Goal: Task Accomplishment & Management: Use online tool/utility

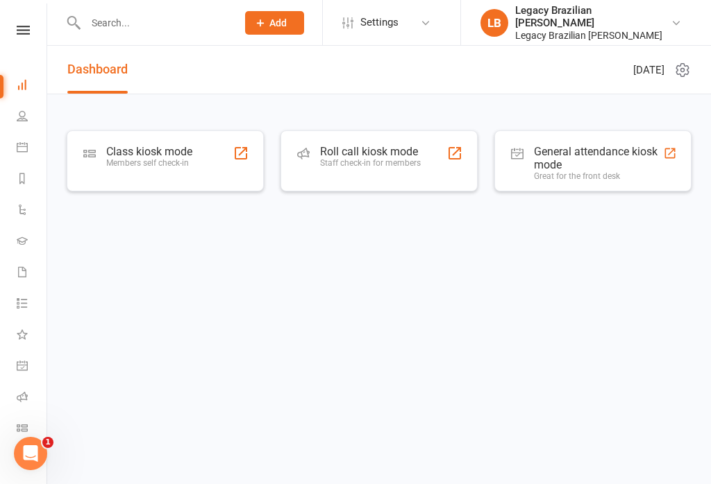
click at [168, 162] on div "Members self check-in" at bounding box center [149, 163] width 86 height 10
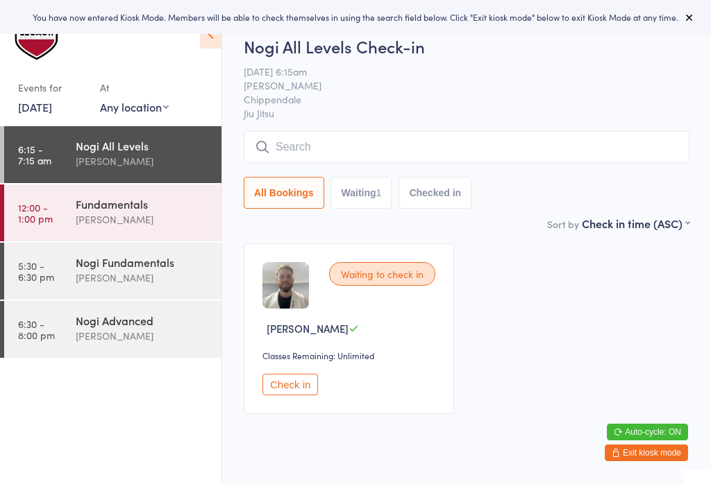
click at [382, 153] on input "search" at bounding box center [467, 147] width 446 height 32
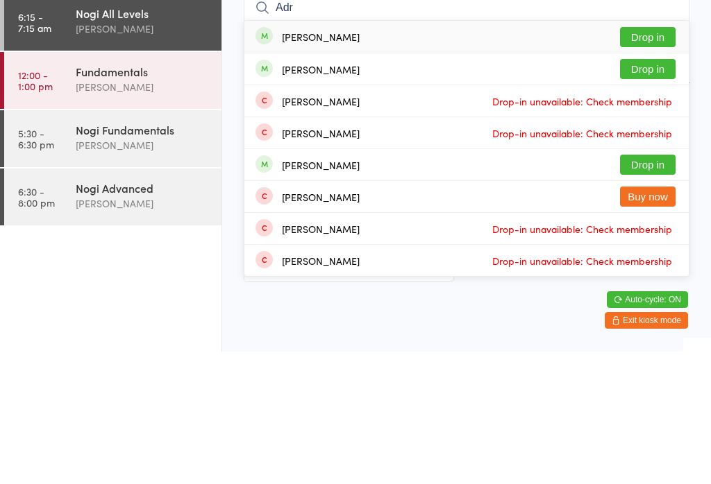
type input "Adr"
click at [647, 192] on button "Drop in" at bounding box center [648, 202] width 56 height 20
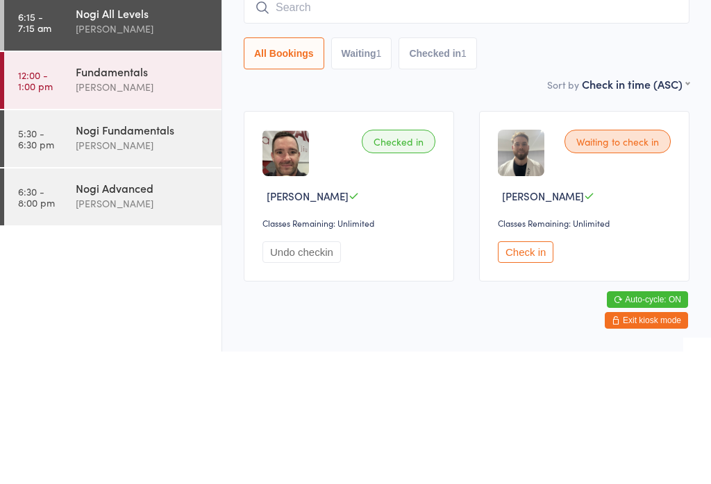
click at [418, 124] on input "search" at bounding box center [467, 140] width 446 height 32
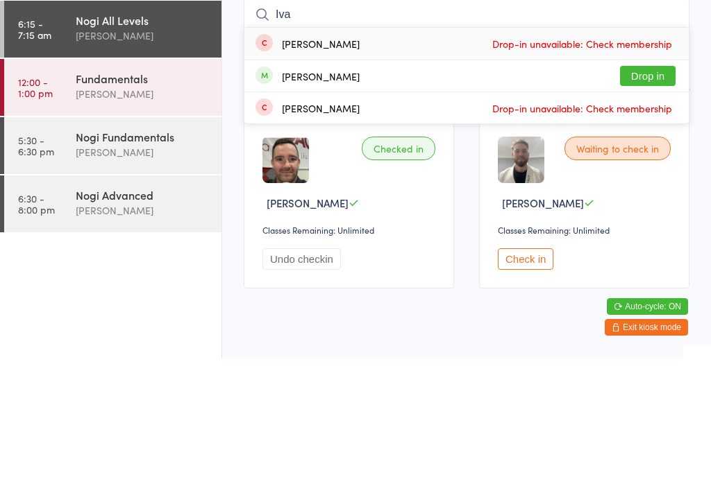
type input "Iva"
click at [661, 192] on button "Drop in" at bounding box center [648, 202] width 56 height 20
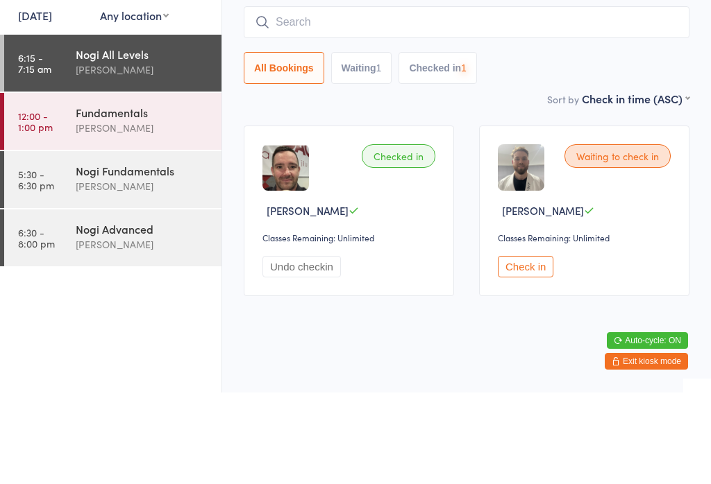
scroll to position [126, 0]
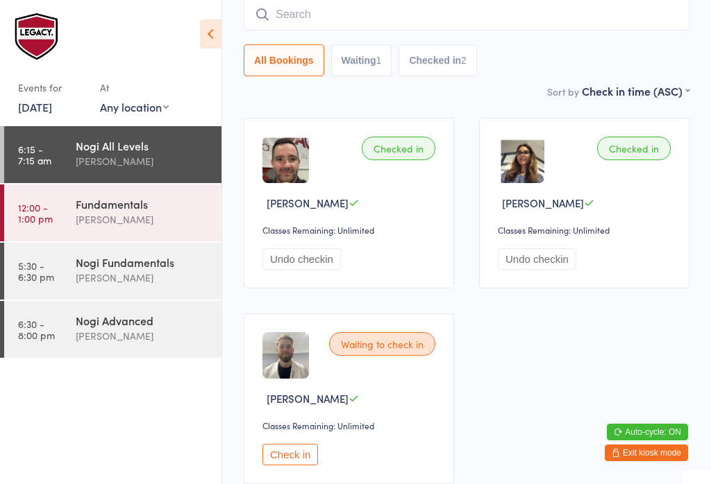
click at [492, 0] on input "search" at bounding box center [467, 15] width 446 height 32
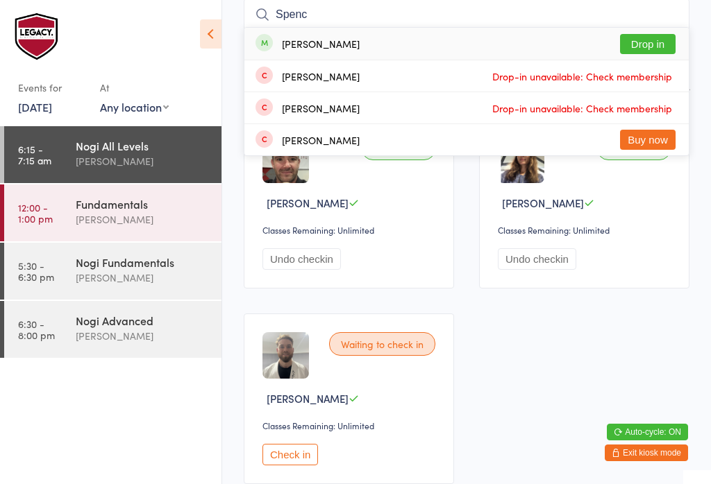
type input "Spenc"
click at [642, 49] on button "Drop in" at bounding box center [648, 44] width 56 height 20
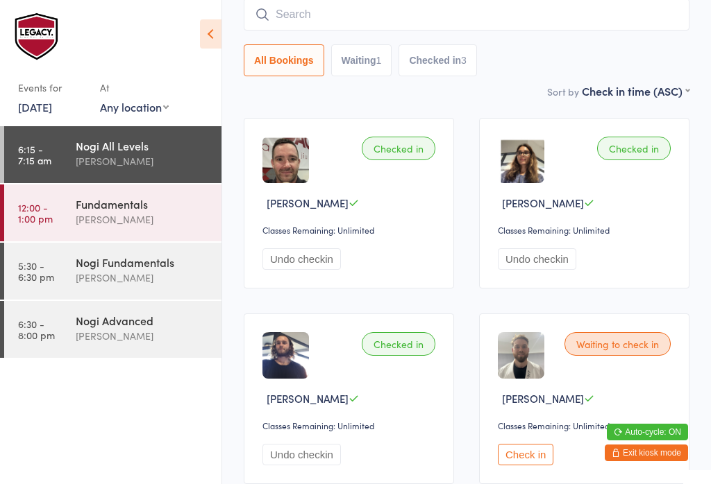
click at [395, 20] on input "search" at bounding box center [467, 15] width 446 height 32
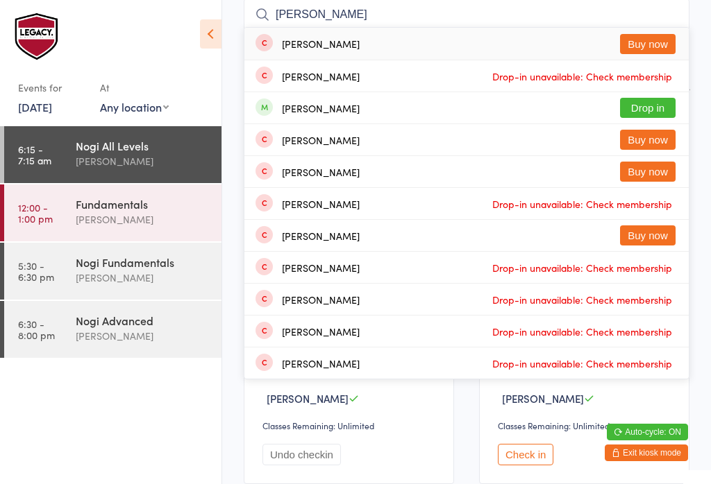
type input "[PERSON_NAME]"
click at [665, 110] on button "Drop in" at bounding box center [648, 108] width 56 height 20
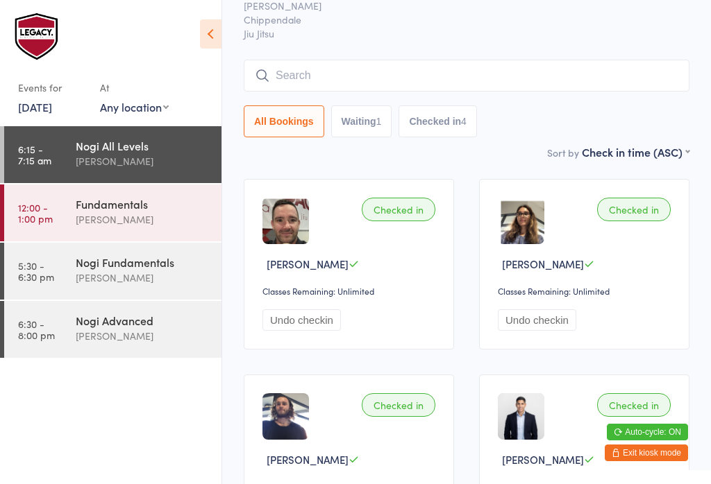
scroll to position [0, 0]
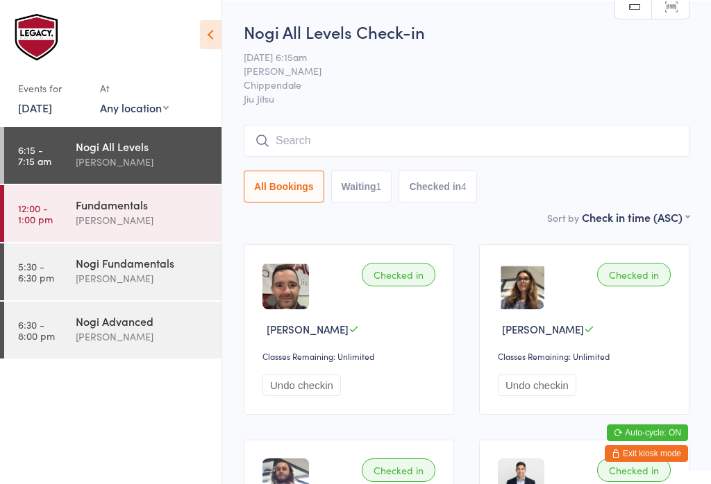
click at [419, 142] on input "search" at bounding box center [467, 140] width 446 height 32
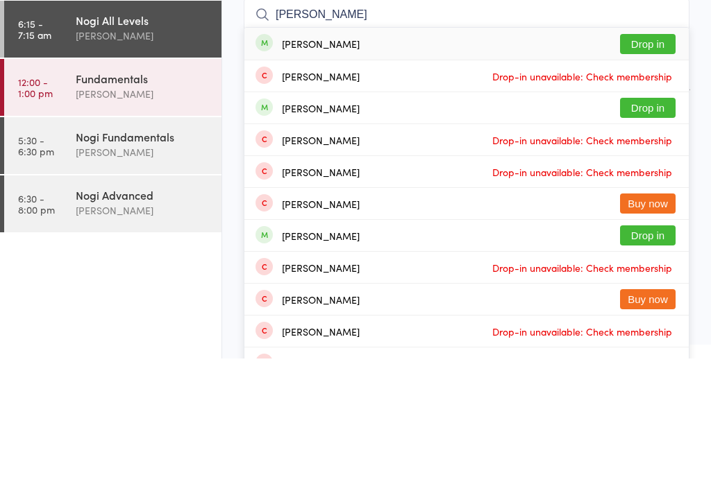
type input "[PERSON_NAME]"
click at [651, 160] on button "Drop in" at bounding box center [648, 170] width 56 height 20
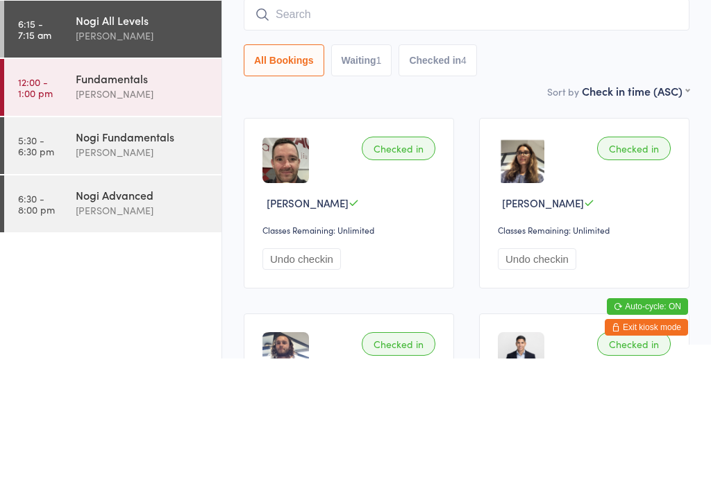
scroll to position [126, 0]
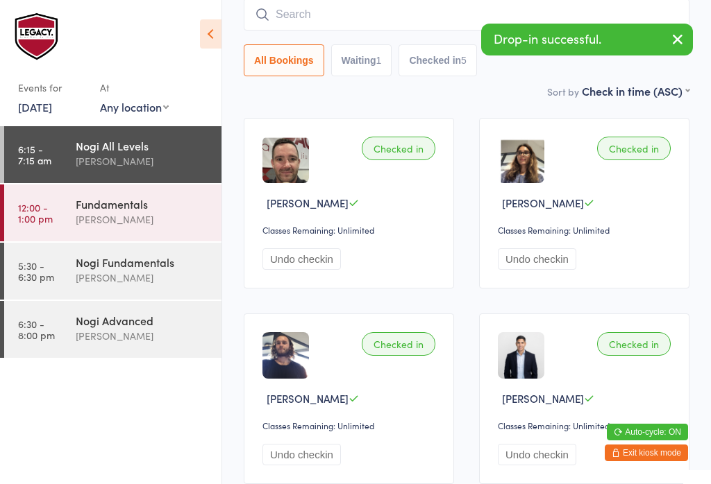
click at [684, 29] on button "button" at bounding box center [677, 40] width 31 height 32
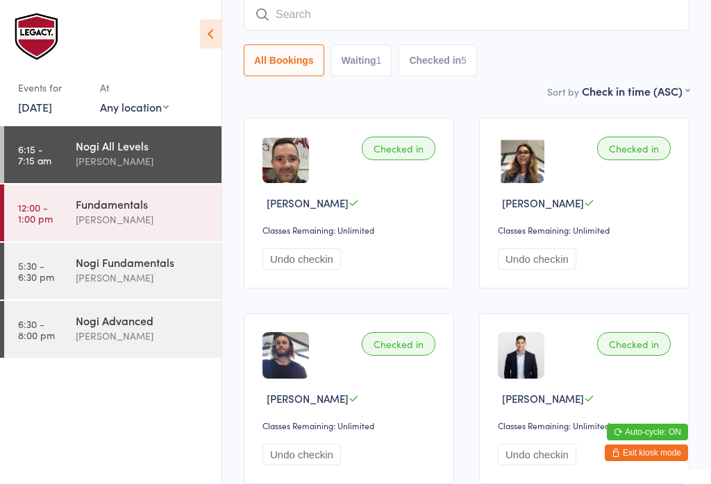
click at [571, 13] on input "search" at bounding box center [467, 15] width 446 height 32
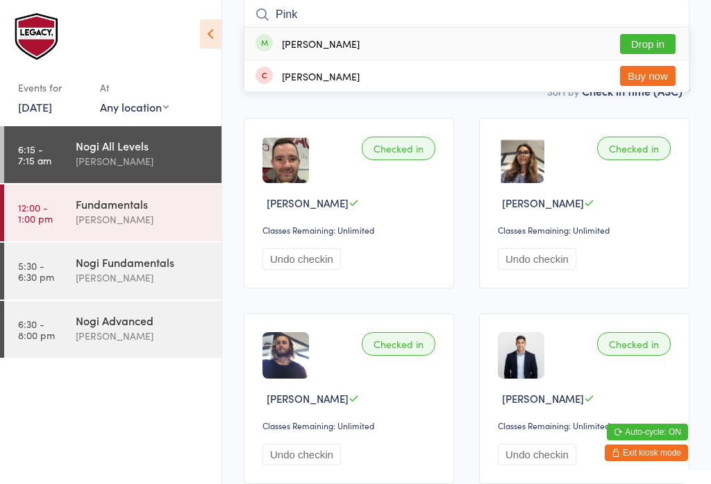
type input "Pink"
click at [663, 45] on button "Drop in" at bounding box center [648, 44] width 56 height 20
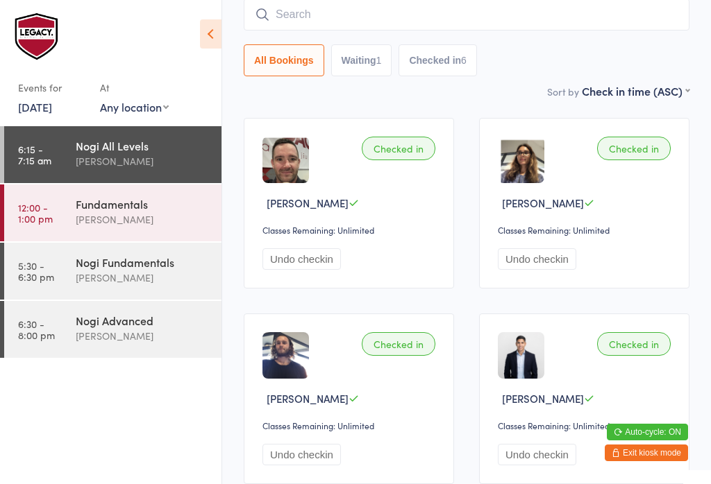
click at [418, 10] on input "search" at bounding box center [467, 15] width 446 height 32
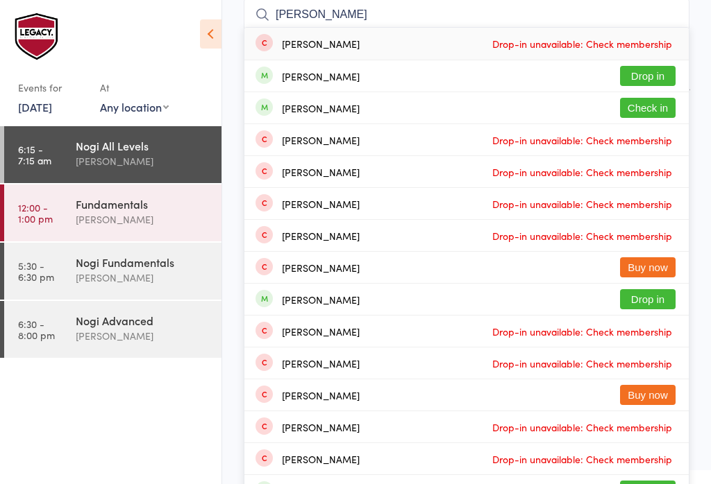
type input "[PERSON_NAME]"
click at [656, 105] on button "Check in" at bounding box center [648, 108] width 56 height 20
